Goal: Task Accomplishment & Management: Manage account settings

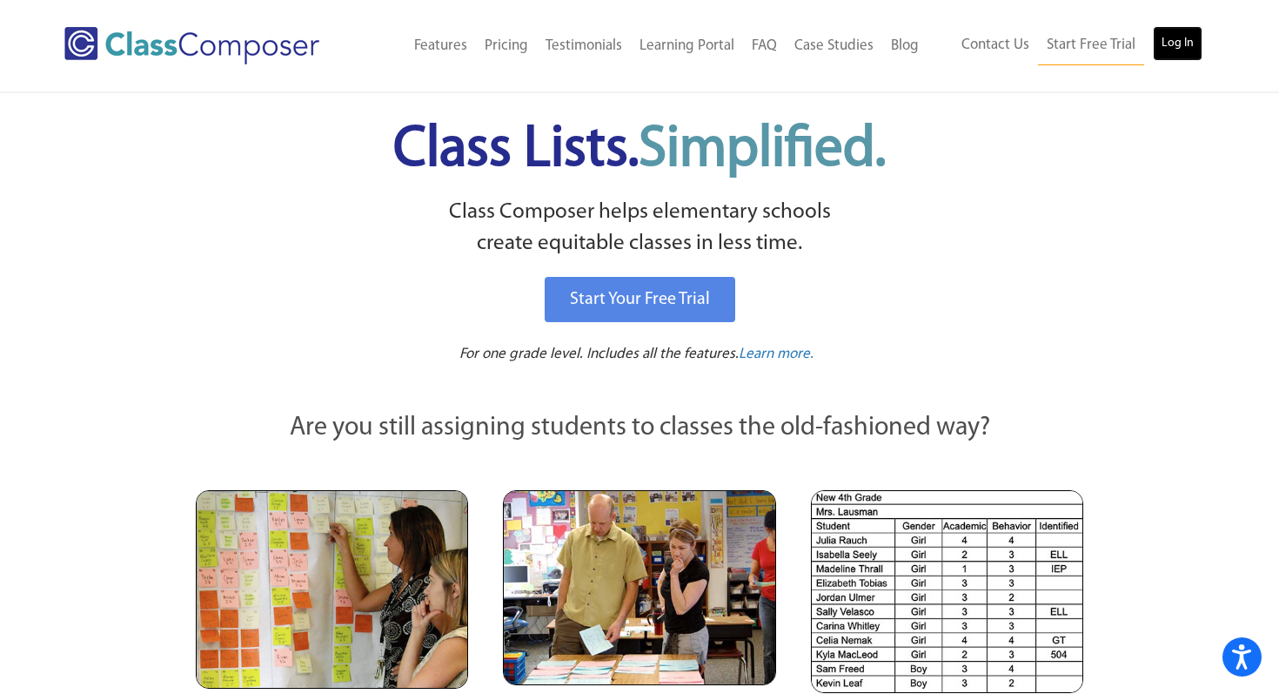
click at [1175, 40] on link "Log In" at bounding box center [1178, 43] width 50 height 35
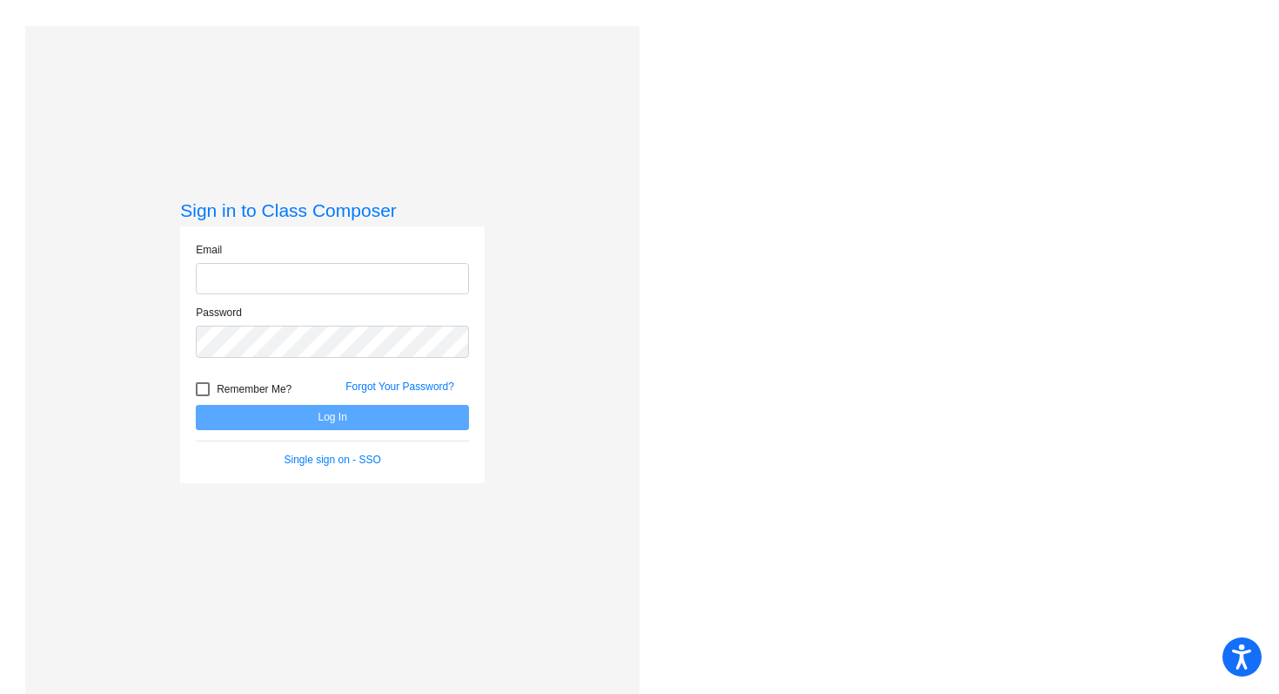
type input "mittendorf.rachel@pcr3schools.org"
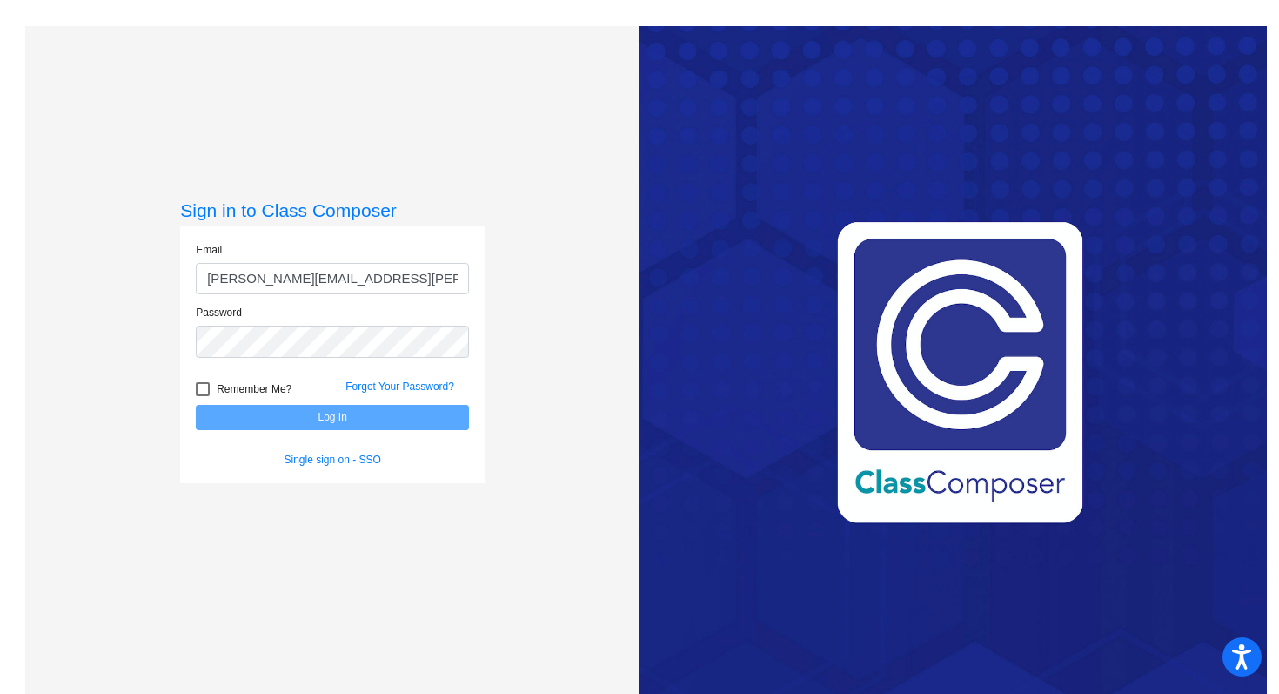
click at [441, 438] on form "Email mittendorf.rachel@pcr3schools.org Password Remember Me? Forgot Your Passw…" at bounding box center [332, 354] width 273 height 225
click at [441, 433] on form "Email mittendorf.rachel@pcr3schools.org Password Remember Me? Forgot Your Passw…" at bounding box center [332, 354] width 273 height 225
click at [426, 420] on button "Log In" at bounding box center [332, 417] width 273 height 25
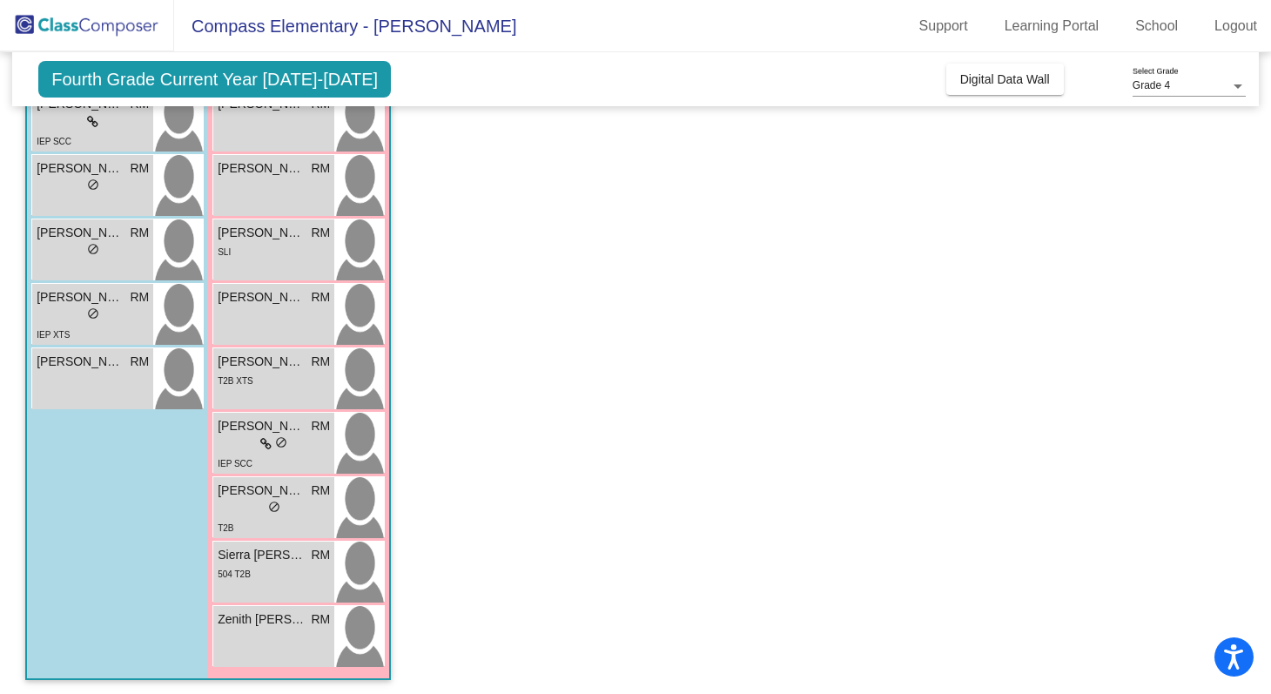
scroll to position [386, 0]
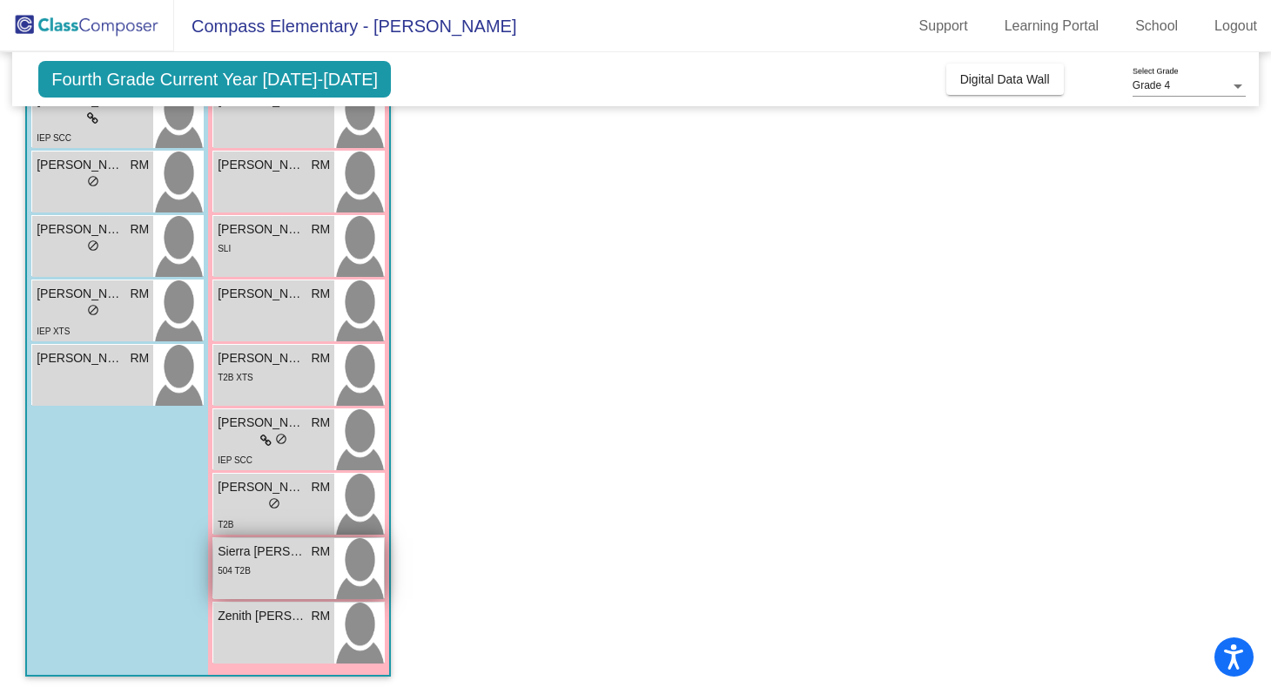
click at [319, 566] on div "504 T2B" at bounding box center [274, 570] width 112 height 18
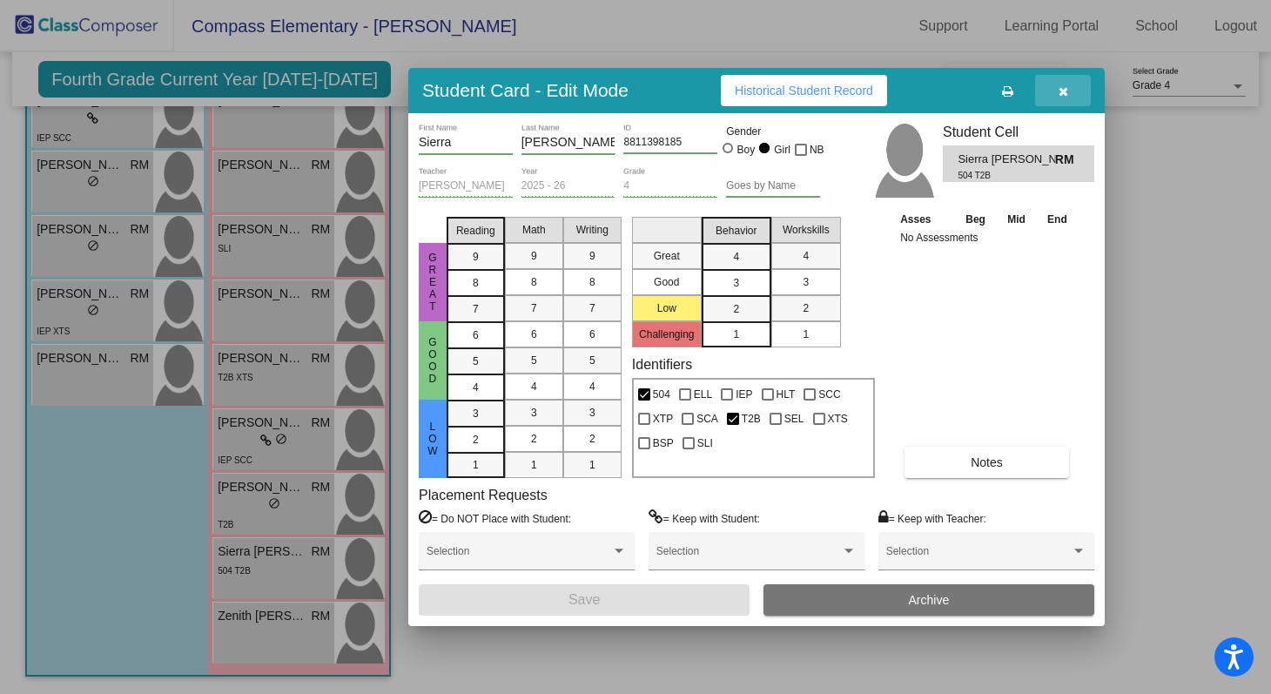
click at [1051, 90] on button "button" at bounding box center [1063, 90] width 56 height 31
